Goal: Task Accomplishment & Management: Manage account settings

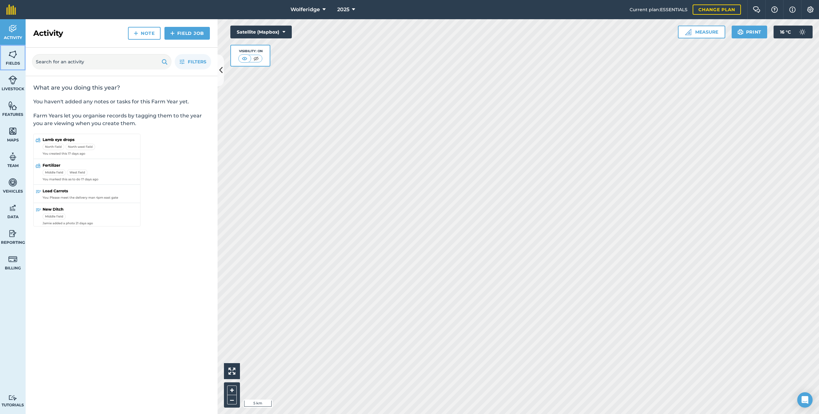
click at [22, 56] on link "Fields" at bounding box center [13, 58] width 26 height 26
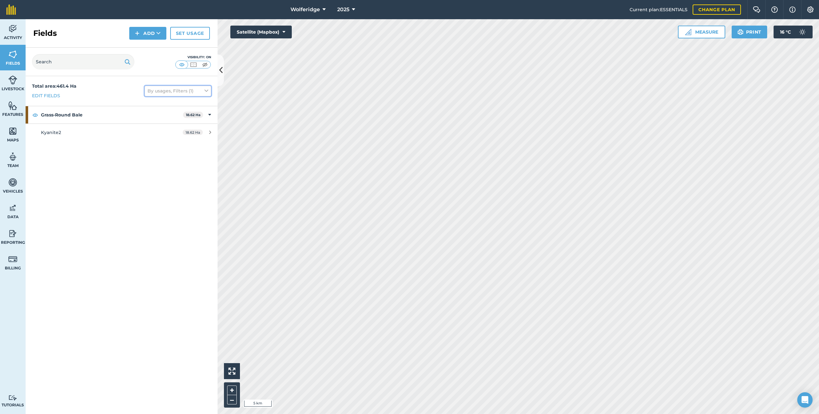
click at [201, 91] on button "By usages, Filters (1)" at bounding box center [178, 91] width 67 height 10
click at [174, 175] on div "Show archived fields" at bounding box center [178, 172] width 66 height 12
click at [175, 174] on label "Show archived fields" at bounding box center [178, 171] width 61 height 7
click at [152, 172] on input "Show archived fields" at bounding box center [150, 170] width 4 height 4
checkbox input "true"
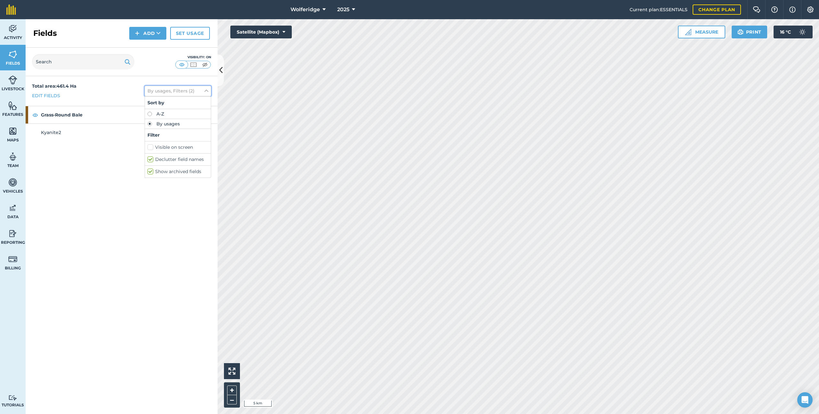
click at [169, 89] on button "By usages, Filters (2)" at bounding box center [178, 91] width 67 height 10
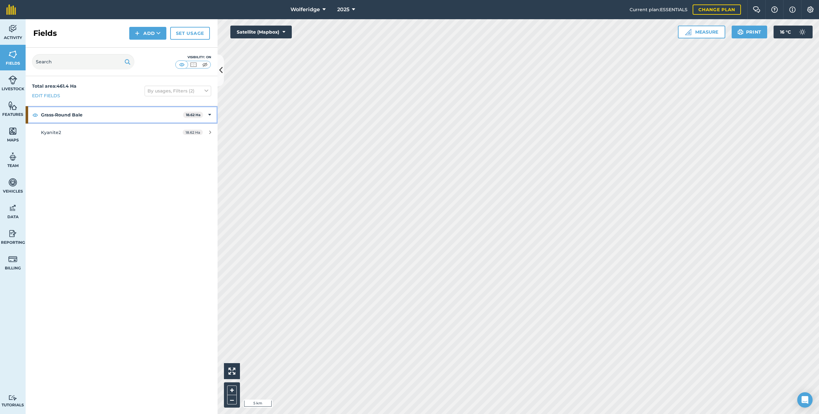
click at [132, 114] on strong "Grass-Round Bale" at bounding box center [112, 114] width 142 height 17
click at [132, 114] on strong "Grass-Round Bale" at bounding box center [112, 114] width 143 height 17
click at [14, 101] on img at bounding box center [12, 106] width 9 height 10
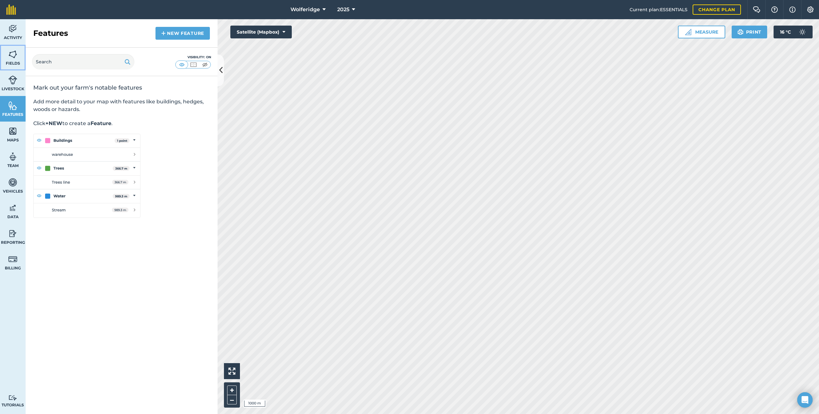
click at [13, 59] on link "Fields" at bounding box center [13, 58] width 26 height 26
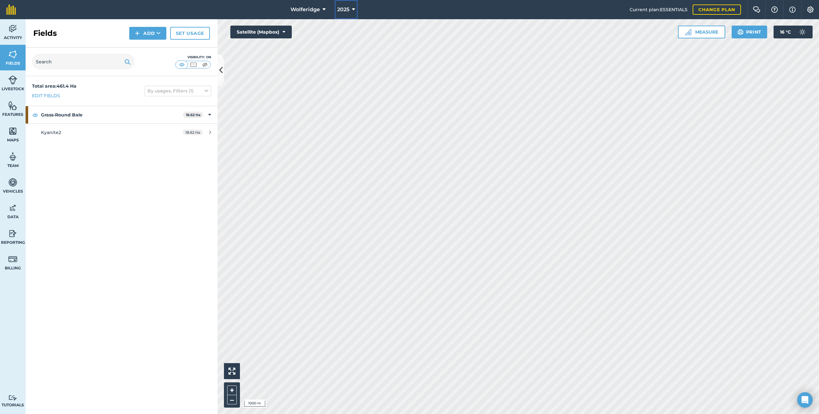
click at [343, 1] on button "2025" at bounding box center [346, 9] width 23 height 19
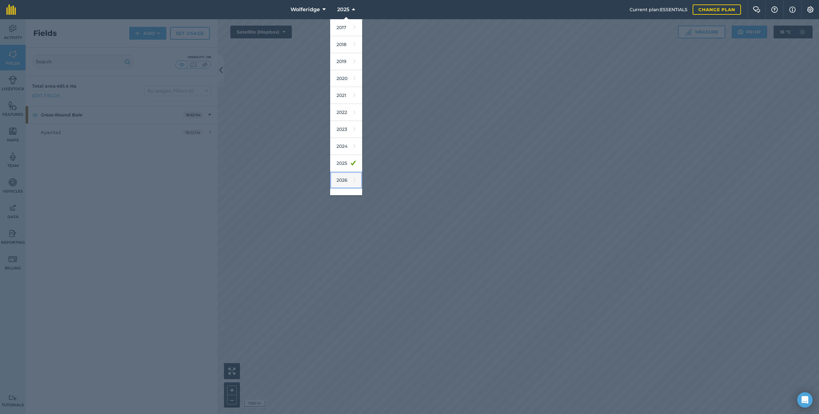
click at [354, 177] on icon at bounding box center [354, 180] width 3 height 9
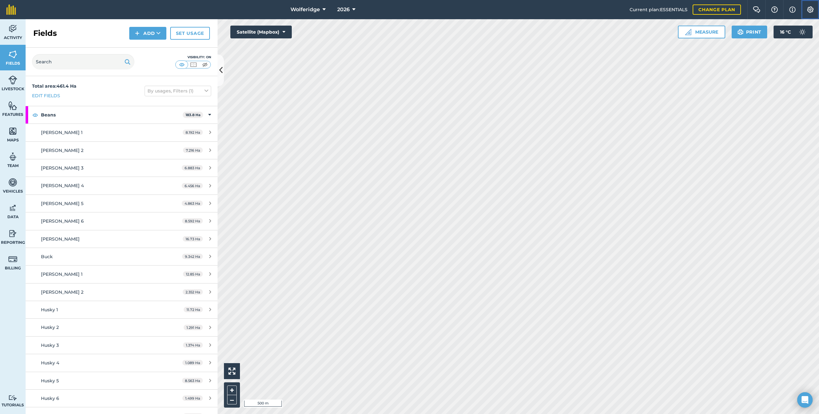
click at [810, 9] on img at bounding box center [811, 9] width 8 height 6
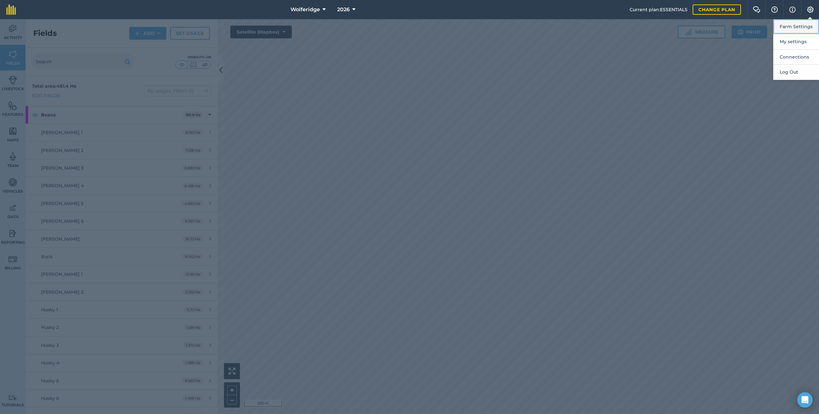
click at [799, 23] on button "Farm Settings" at bounding box center [796, 26] width 46 height 15
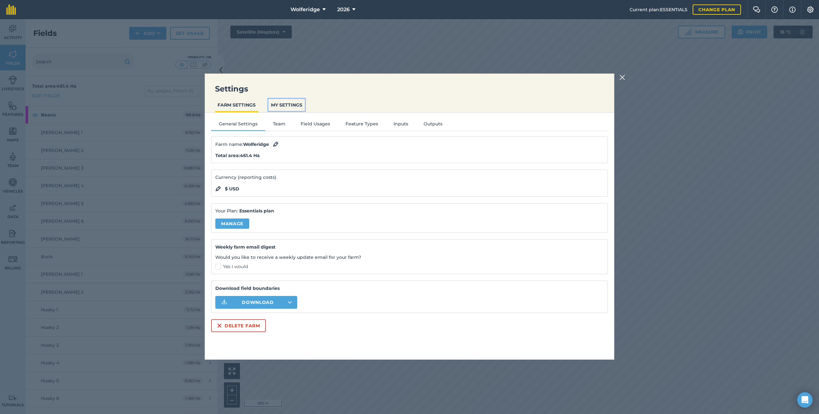
click at [289, 101] on button "MY SETTINGS" at bounding box center [286, 105] width 36 height 12
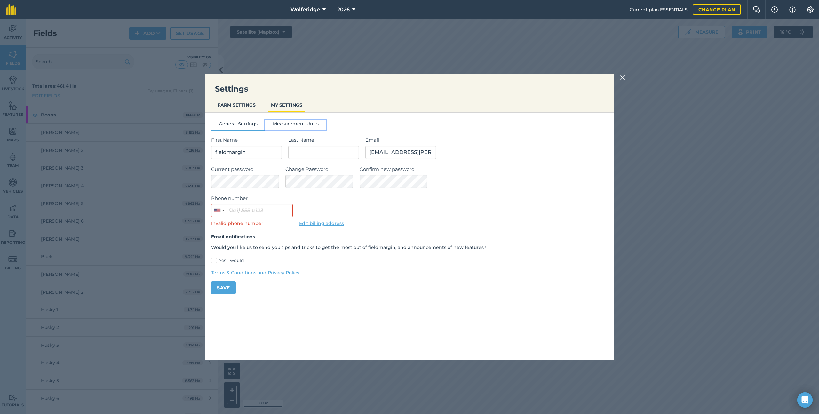
click at [306, 124] on button "Measurement Units" at bounding box center [295, 125] width 61 height 10
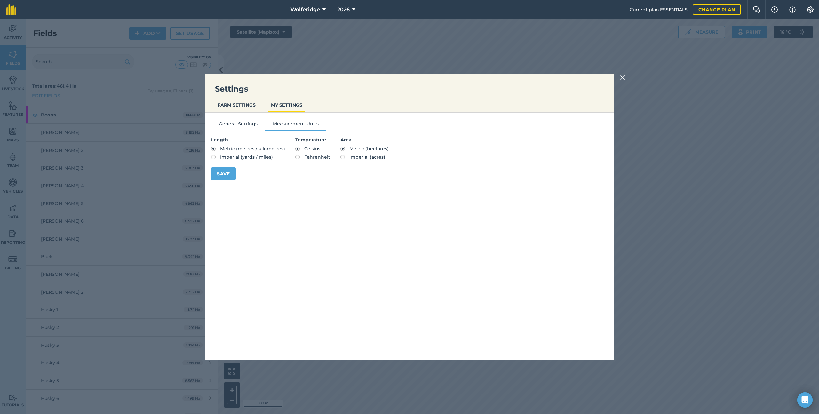
click at [345, 156] on label "Imperial (acres)" at bounding box center [364, 157] width 48 height 4
radio input "true"
radio input "false"
click at [232, 177] on button "Save" at bounding box center [223, 173] width 25 height 13
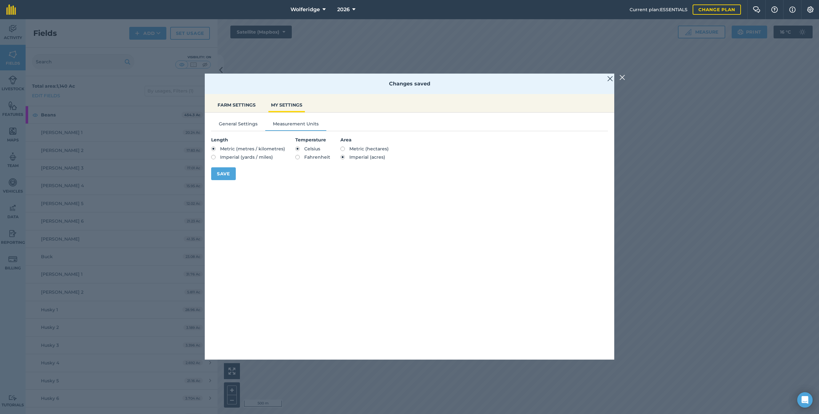
click at [625, 77] on img at bounding box center [623, 78] width 6 height 8
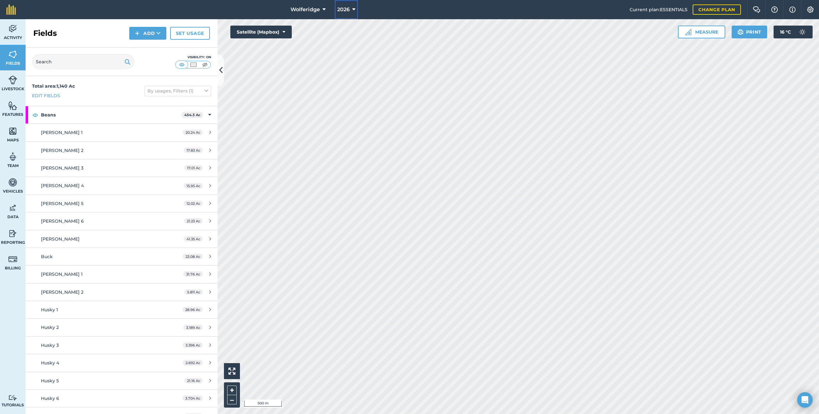
click at [348, 10] on span "2026" at bounding box center [343, 10] width 12 height 8
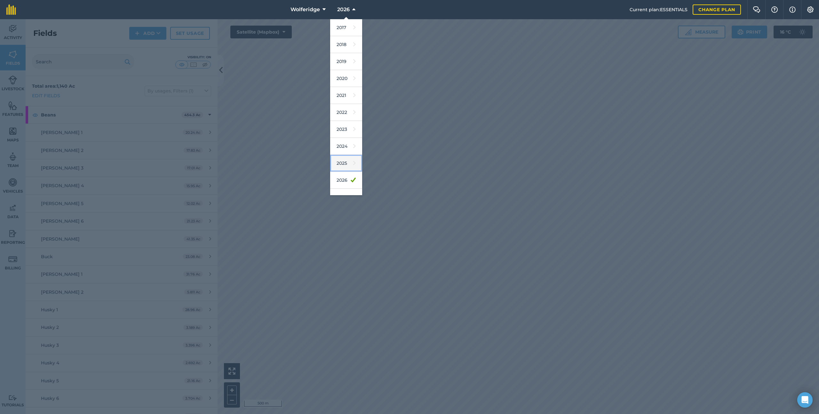
click at [347, 156] on link "2025" at bounding box center [346, 163] width 32 height 17
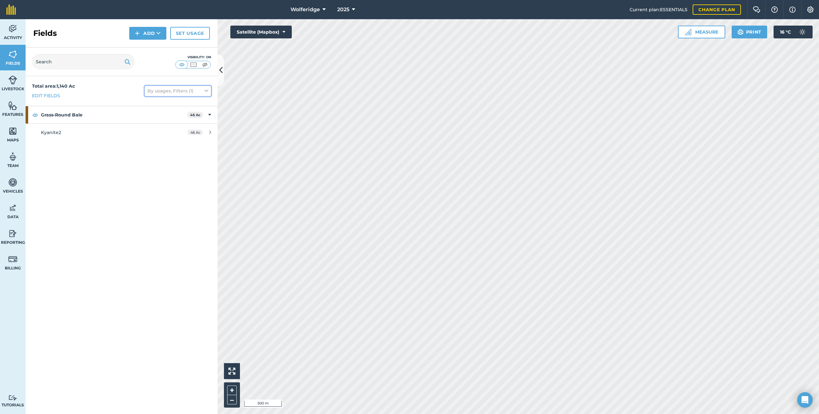
click at [153, 92] on button "By usages, Filters (1)" at bounding box center [178, 91] width 67 height 10
click at [167, 145] on label "Visible on screen" at bounding box center [178, 147] width 61 height 7
click at [152, 145] on input "Visible on screen" at bounding box center [150, 146] width 4 height 4
click at [161, 149] on label "Visible on screen" at bounding box center [178, 147] width 61 height 7
click at [152, 148] on input "Visible on screen" at bounding box center [150, 146] width 4 height 4
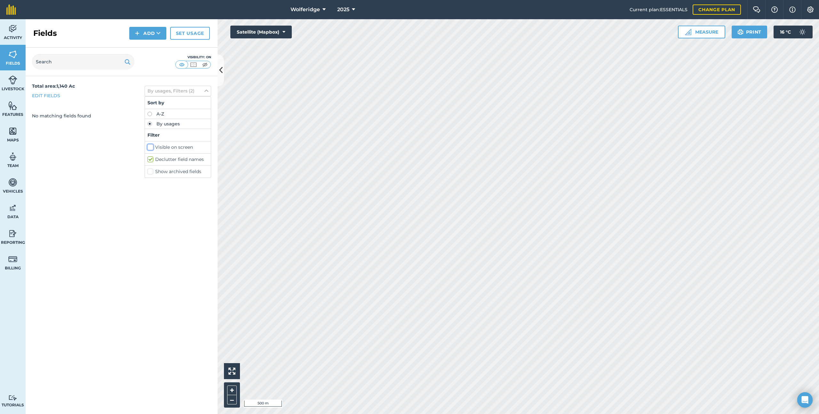
checkbox input "false"
click at [160, 173] on label "Show archived fields" at bounding box center [178, 171] width 61 height 7
click at [152, 172] on input "Show archived fields" at bounding box center [150, 170] width 4 height 4
checkbox input "true"
click at [187, 93] on button "By usages, Filters (2)" at bounding box center [178, 91] width 67 height 10
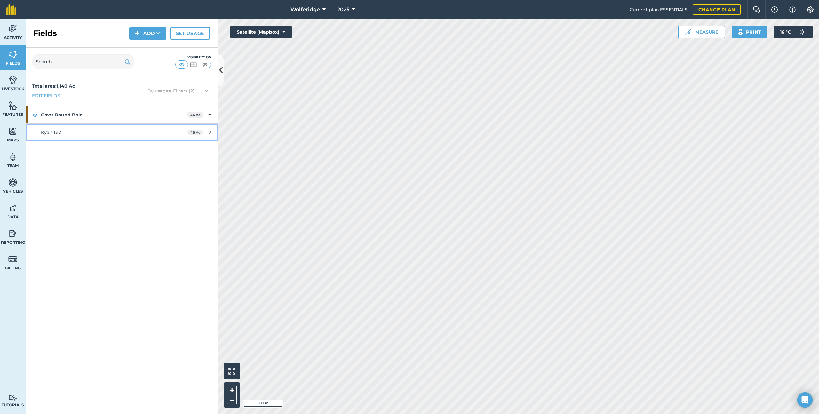
click at [126, 129] on div "Kyanite2" at bounding box center [101, 132] width 120 height 7
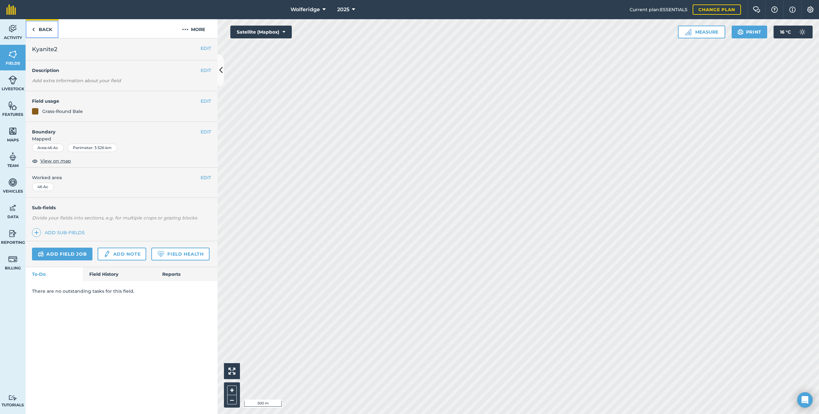
click at [48, 28] on link "Back" at bounding box center [42, 28] width 33 height 19
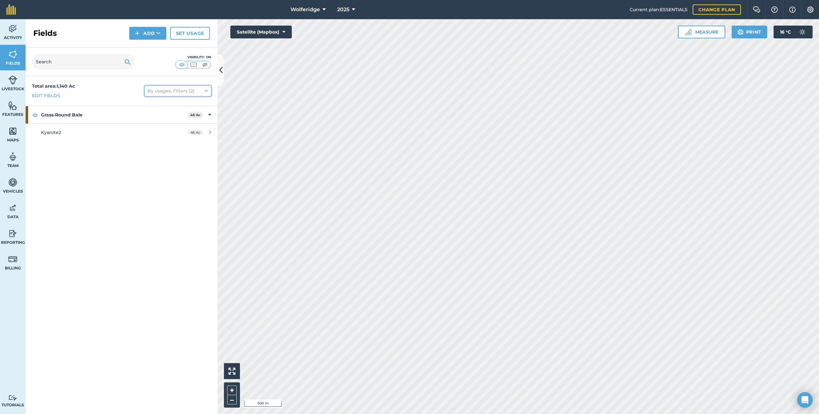
click at [165, 93] on button "By usages, Filters (2)" at bounding box center [178, 91] width 67 height 10
click at [53, 181] on div "Total area : 1,140 Ac Edit fields By usages, Filters (2) Sort by A-Z By usages …" at bounding box center [122, 245] width 192 height 338
